Goal: Contribute content: Add original content to the website for others to see

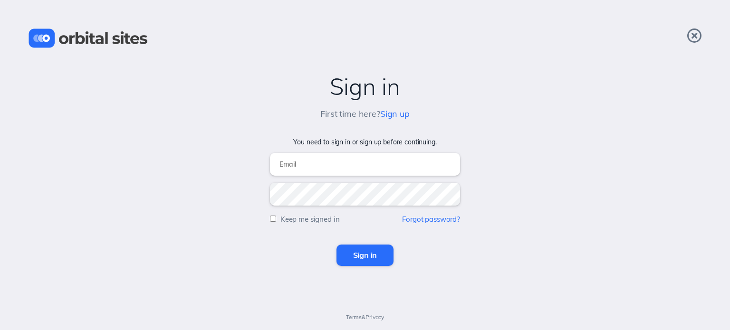
type input "[PERSON_NAME][EMAIL_ADDRESS][DOMAIN_NAME]"
click at [362, 256] on input "Sign in" at bounding box center [364, 255] width 57 height 21
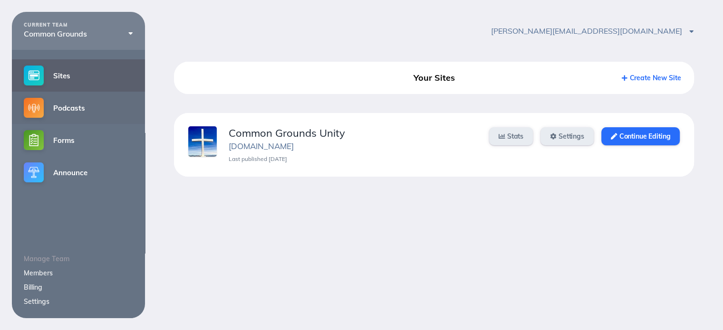
click at [76, 111] on link "Podcasts" at bounding box center [78, 108] width 133 height 32
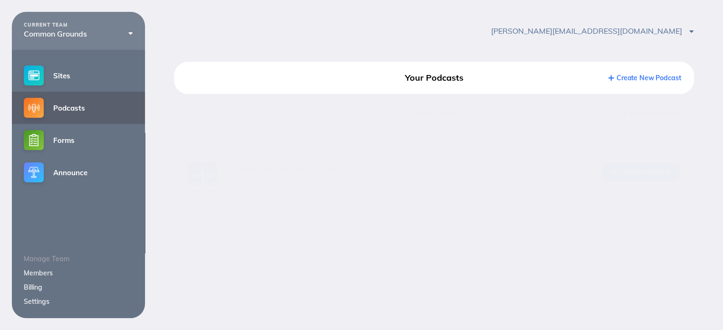
click at [76, 111] on link "Podcasts" at bounding box center [78, 108] width 133 height 32
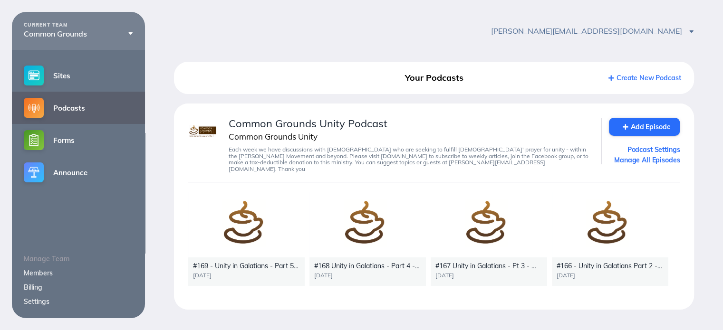
click at [238, 229] on div at bounding box center [246, 225] width 116 height 66
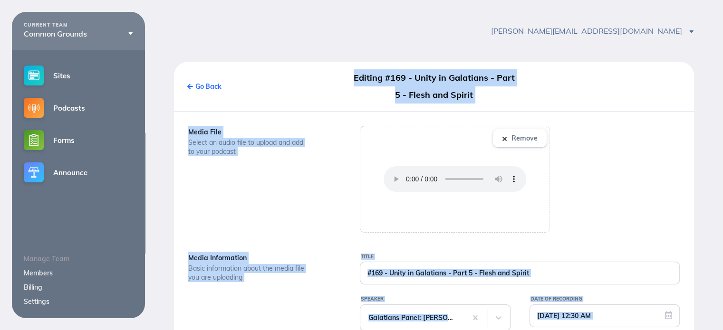
click at [238, 229] on div "Media File Select an audio file to upload and add to your podcast" at bounding box center [261, 179] width 171 height 107
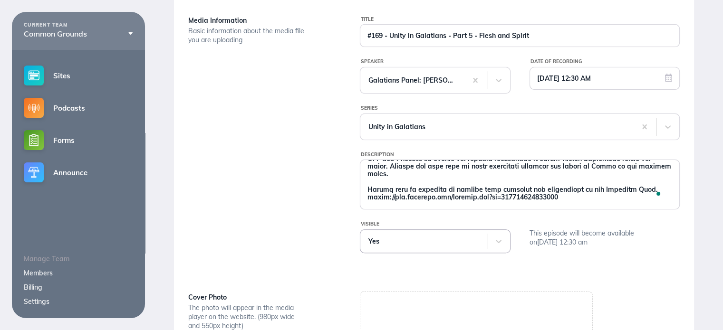
scroll to position [181, 0]
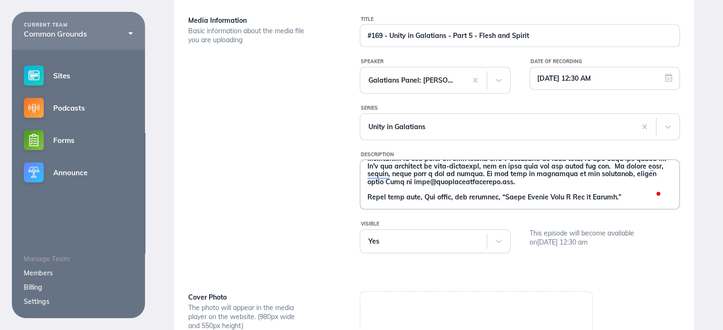
drag, startPoint x: 365, startPoint y: 171, endPoint x: 638, endPoint y: 204, distance: 274.6
click at [638, 204] on textarea "Description" at bounding box center [519, 184] width 319 height 48
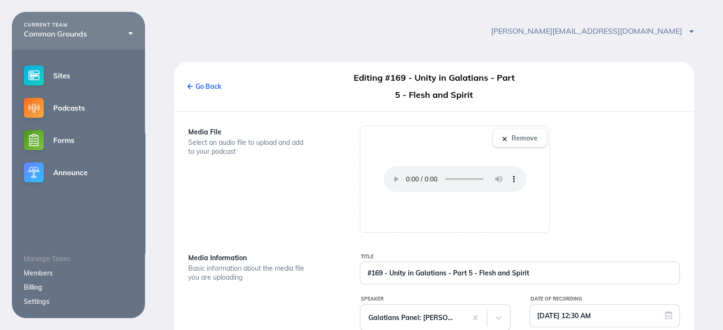
drag, startPoint x: 201, startPoint y: 87, endPoint x: 222, endPoint y: 88, distance: 21.4
click at [201, 87] on link "Go Back" at bounding box center [204, 86] width 34 height 9
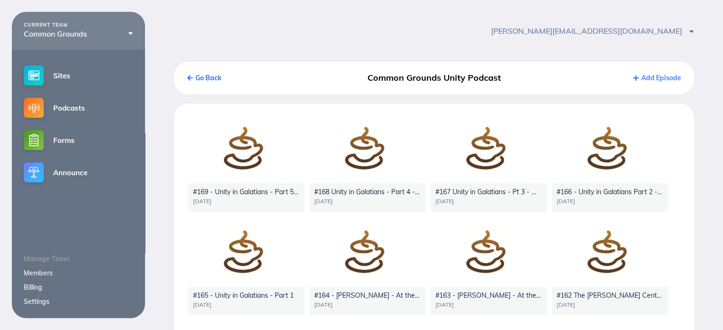
click at [649, 78] on link "Add Episode" at bounding box center [657, 78] width 48 height 9
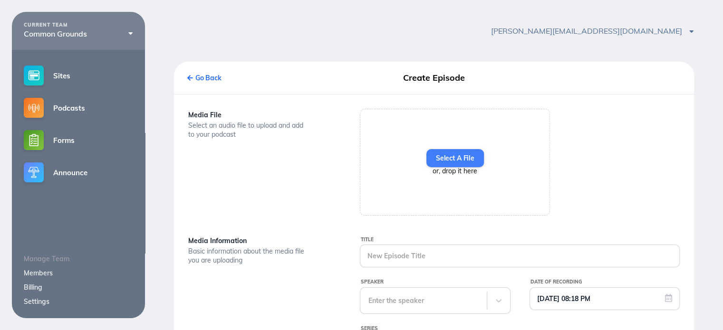
click at [452, 159] on label "Select A File" at bounding box center [454, 158] width 57 height 18
click at [0, 0] on input "Select A File" at bounding box center [0, 0] width 0 height 0
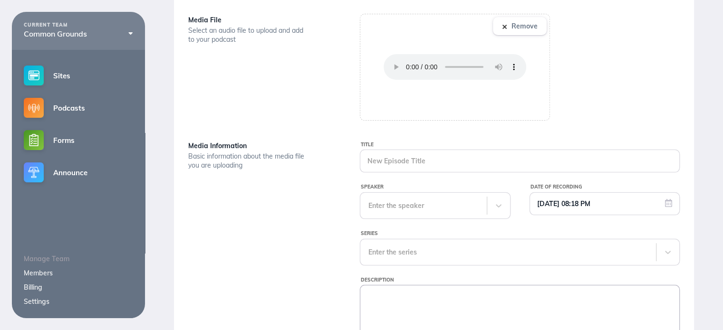
scroll to position [190, 0]
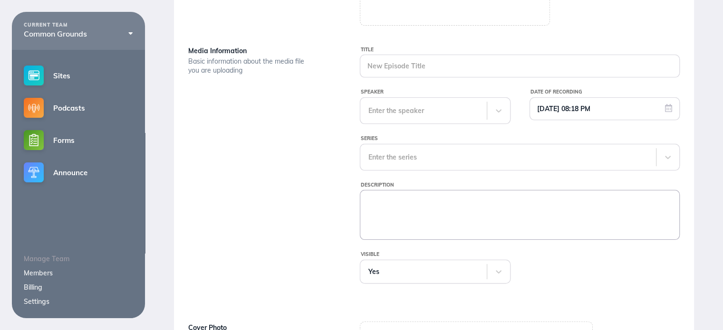
click at [390, 199] on textarea "Description" at bounding box center [519, 214] width 319 height 48
paste textarea "In this series, our panel holds a roundtable discussion about the central theme…"
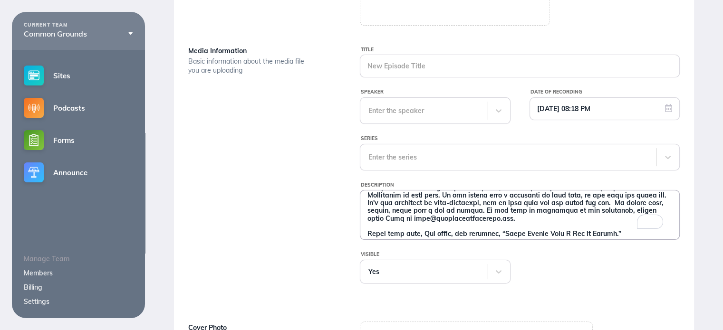
scroll to position [174, 0]
type textarea "In this series, our panel holds a roundtable discussion about the central theme…"
click at [399, 153] on div at bounding box center [507, 157] width 279 height 10
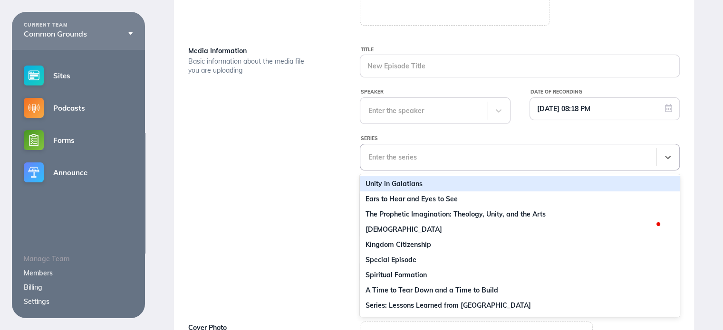
click at [396, 184] on div "Unity in Galatians" at bounding box center [520, 183] width 320 height 15
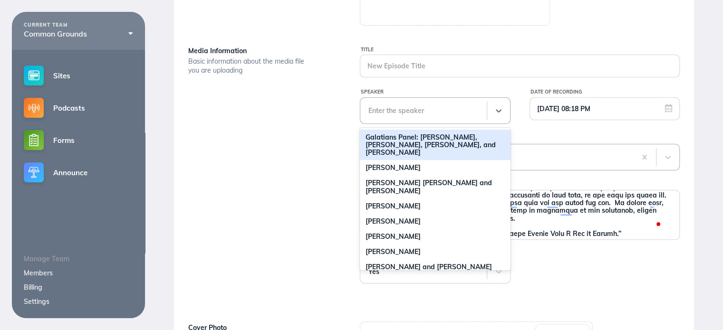
click at [397, 114] on div at bounding box center [423, 111] width 110 height 10
click at [401, 141] on div "Galatians Panel: [PERSON_NAME], [PERSON_NAME], [PERSON_NAME], and [PERSON_NAME]" at bounding box center [435, 145] width 150 height 30
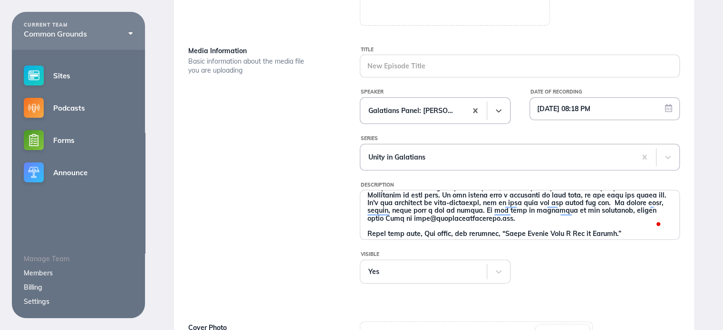
click at [597, 107] on input "[DATE] 08:18 PM" at bounding box center [604, 109] width 149 height 22
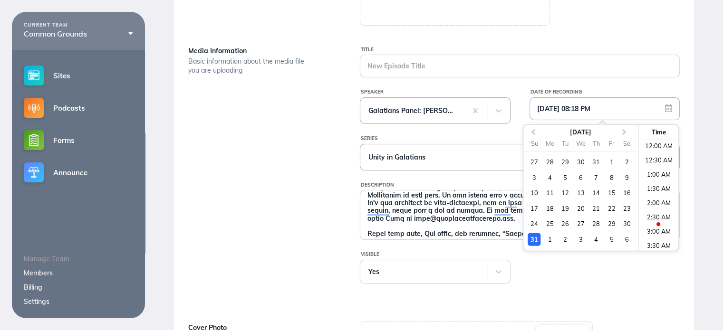
scroll to position [522, 0]
click at [624, 131] on span "Next Month" at bounding box center [624, 132] width 0 height 11
click at [613, 210] on div "26" at bounding box center [611, 208] width 13 height 13
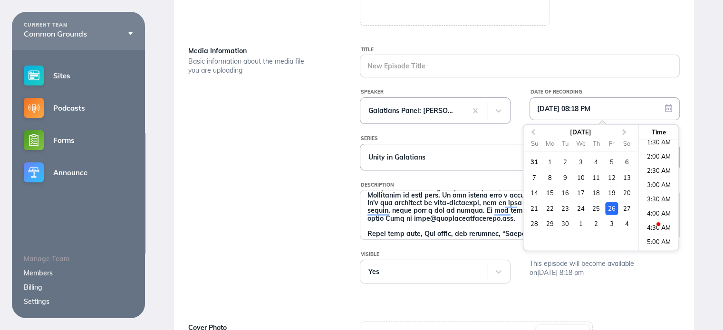
scroll to position [0, 0]
click at [655, 160] on li "12:30 AM" at bounding box center [658, 161] width 40 height 14
type input "[DATE] 12:30 AM"
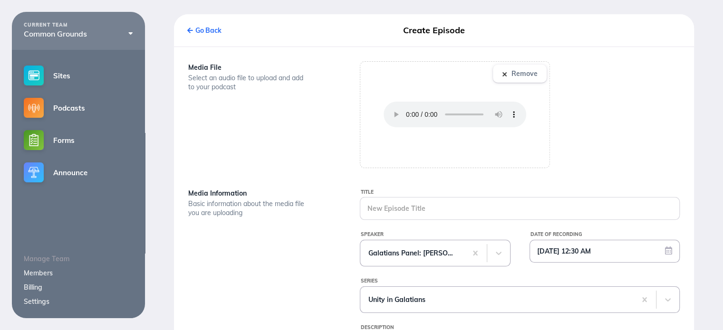
scroll to position [95, 0]
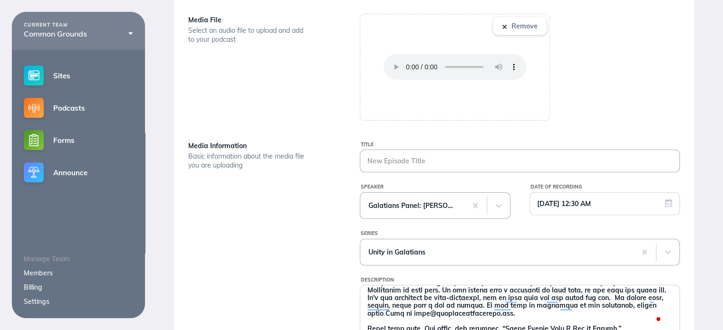
click at [397, 162] on input "Title" at bounding box center [519, 161] width 319 height 22
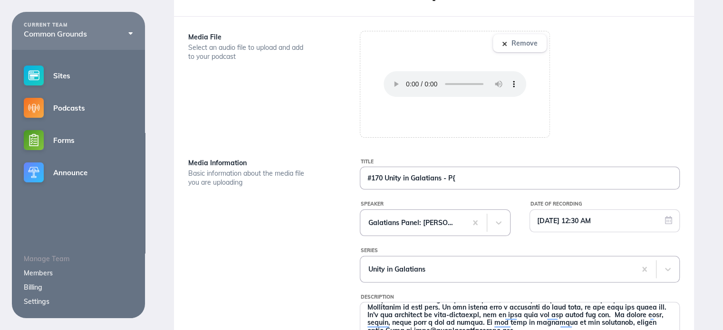
scroll to position [112, 0]
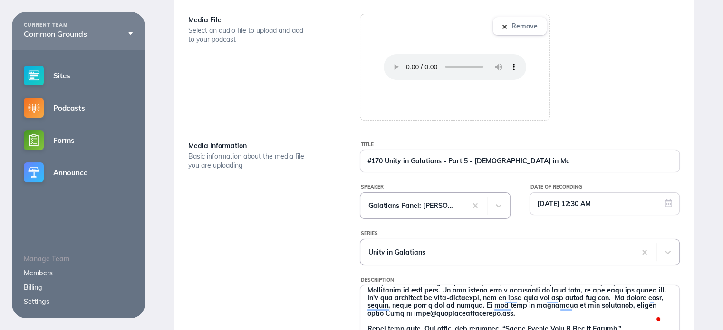
type input "#170 Unity in Galatians - Part 5 - [DEMOGRAPHIC_DATA] in Me"
click at [293, 225] on div "Media Information Basic information about the media file you are uploading" at bounding box center [261, 269] width 171 height 258
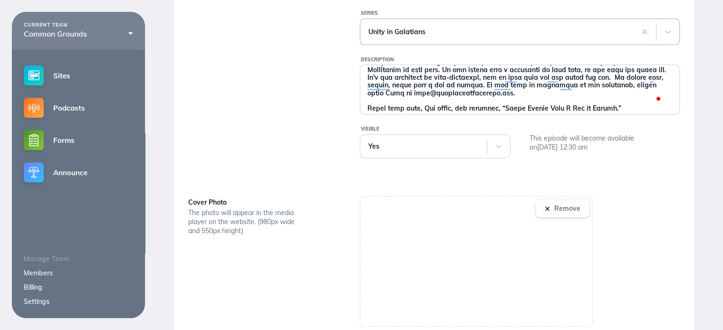
scroll to position [387, 0]
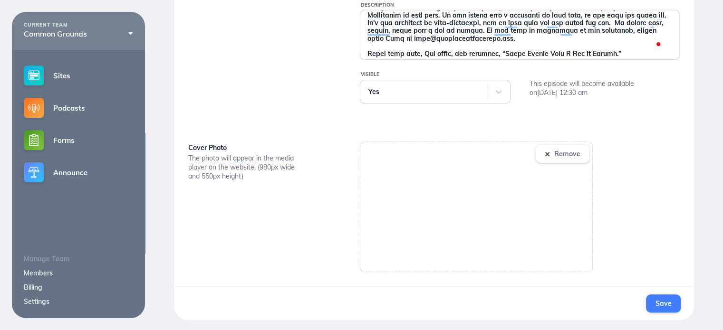
click at [661, 299] on span "Save" at bounding box center [663, 303] width 16 height 9
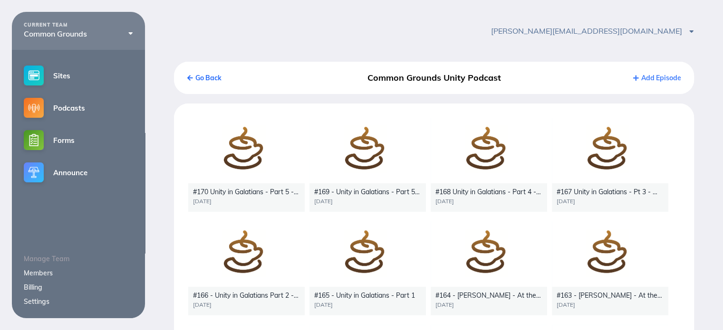
click at [240, 153] on div at bounding box center [246, 151] width 116 height 66
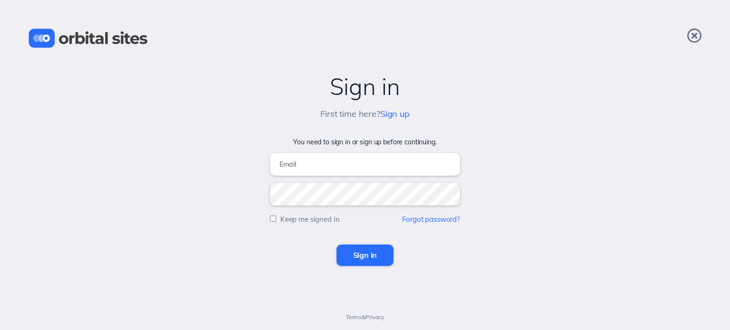
type input "[PERSON_NAME][EMAIL_ADDRESS][DOMAIN_NAME]"
click at [374, 253] on input "Sign in" at bounding box center [364, 255] width 57 height 21
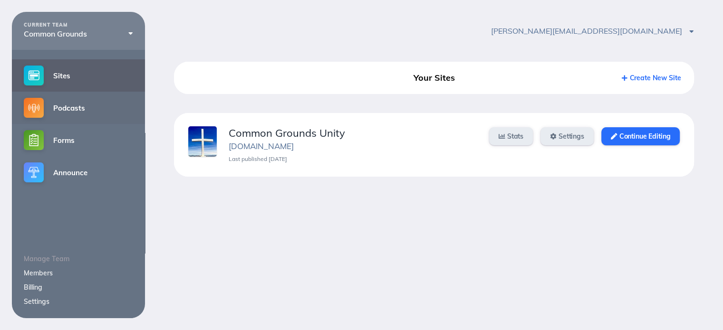
click at [83, 114] on link "Podcasts" at bounding box center [78, 108] width 133 height 32
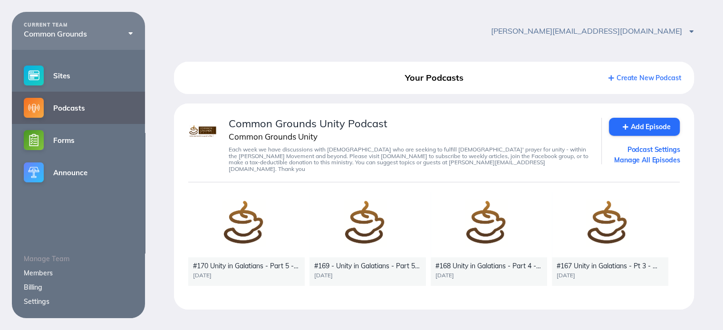
click at [243, 224] on div at bounding box center [246, 225] width 116 height 66
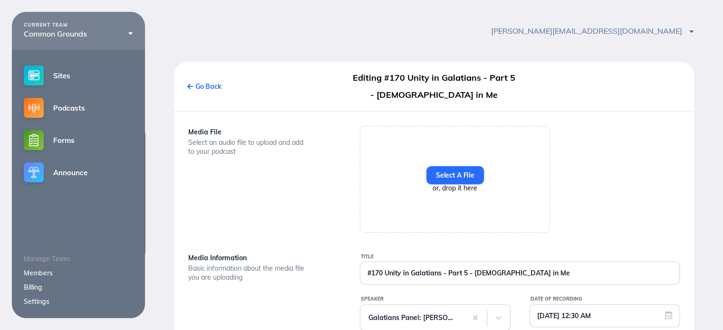
click at [243, 224] on div "Media File Select an audio file to upload and add to your podcast" at bounding box center [261, 179] width 171 height 107
click at [467, 276] on input "#170 Unity in Galatians - Part 5 - [DEMOGRAPHIC_DATA] in Me" at bounding box center [519, 273] width 319 height 22
click at [551, 275] on input "#170 Unity in Galatians - Part 6 - Christ in Me" at bounding box center [519, 273] width 319 height 22
type input "#170 Unity in Galatians - Part 6 - Christ in Me"
click at [655, 201] on div "Select A File or, drop it here" at bounding box center [519, 179] width 343 height 107
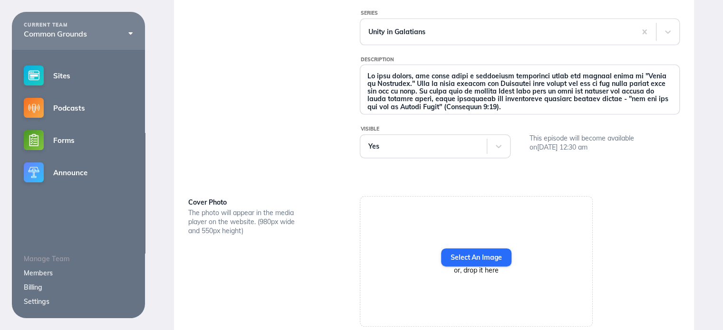
scroll to position [387, 0]
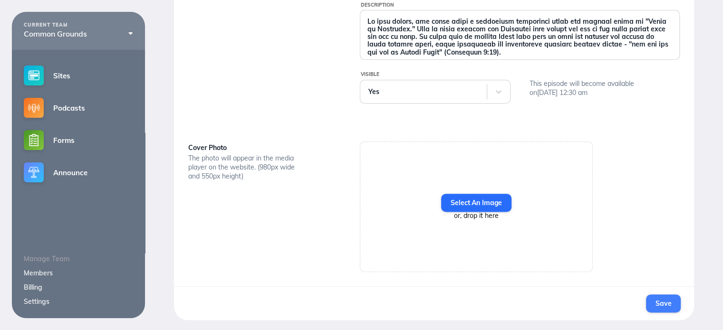
click at [662, 305] on span "Save" at bounding box center [663, 303] width 16 height 9
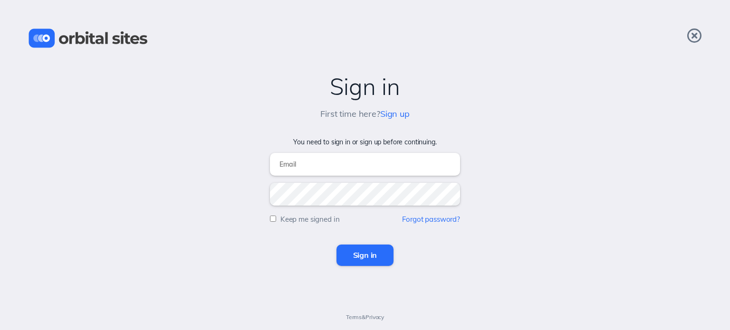
type input "[PERSON_NAME][EMAIL_ADDRESS][DOMAIN_NAME]"
click at [359, 252] on input "Sign in" at bounding box center [364, 255] width 57 height 21
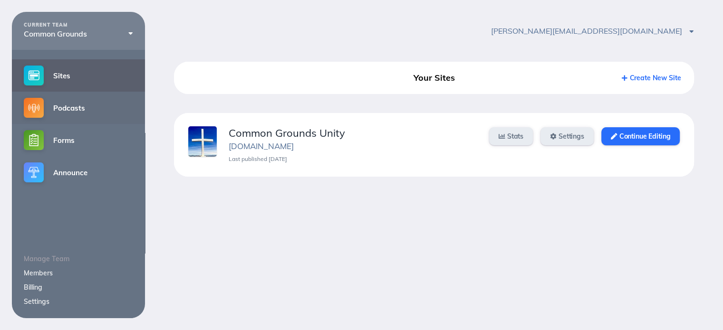
click at [69, 112] on link "Podcasts" at bounding box center [78, 108] width 133 height 32
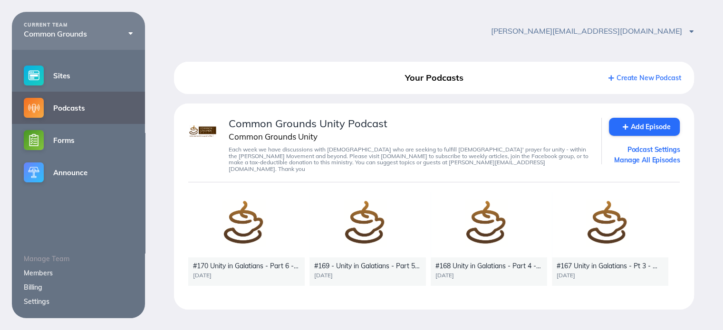
click at [236, 210] on div at bounding box center [246, 225] width 116 height 66
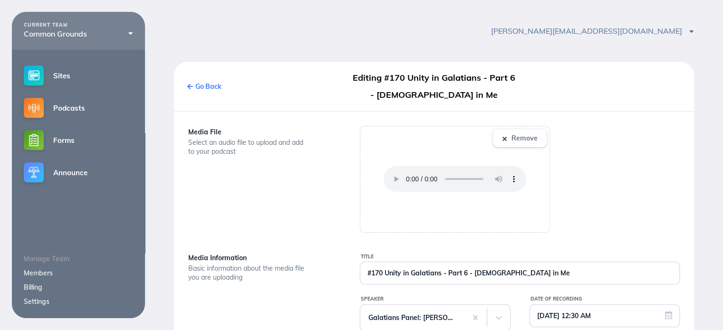
click at [207, 90] on link "Go Back" at bounding box center [204, 86] width 34 height 9
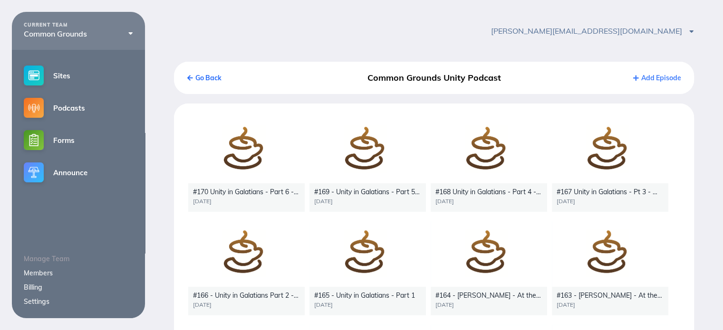
click at [386, 192] on div "#169 - Unity in Galatians - Part 5 - Flesh and Spirit" at bounding box center [367, 192] width 107 height 8
